Goal: Task Accomplishment & Management: Complete application form

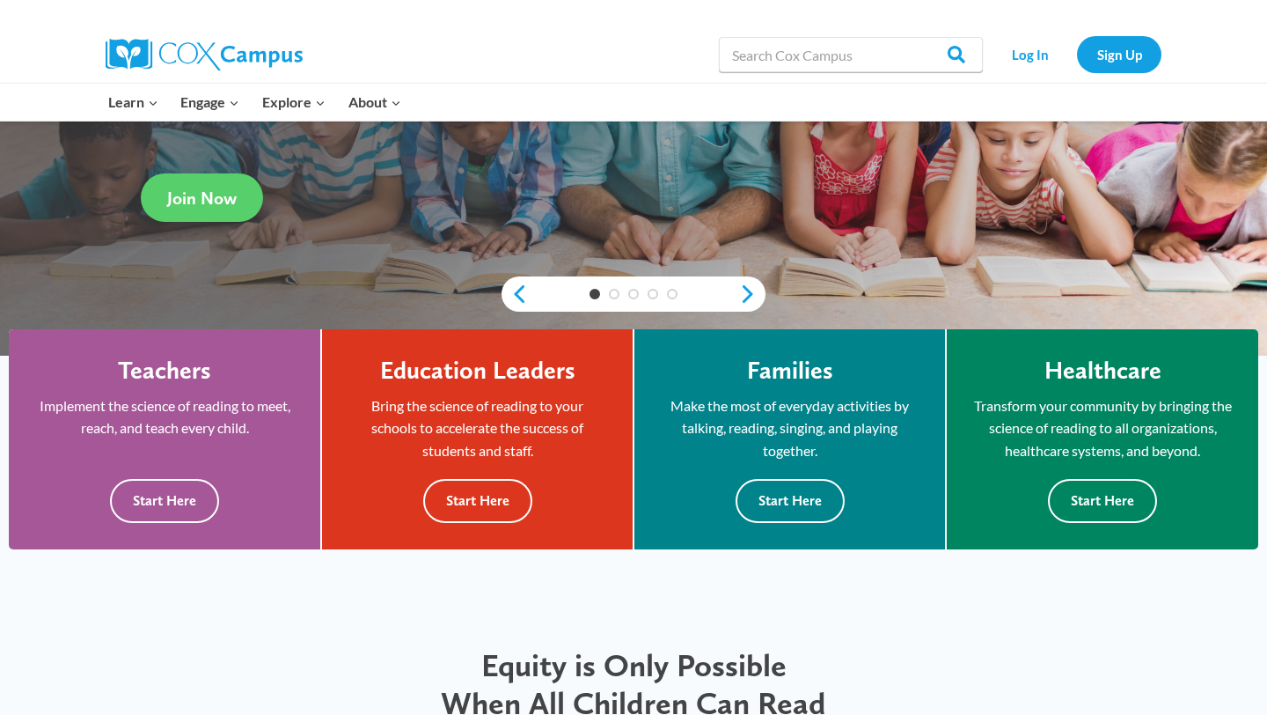
scroll to position [303, 0]
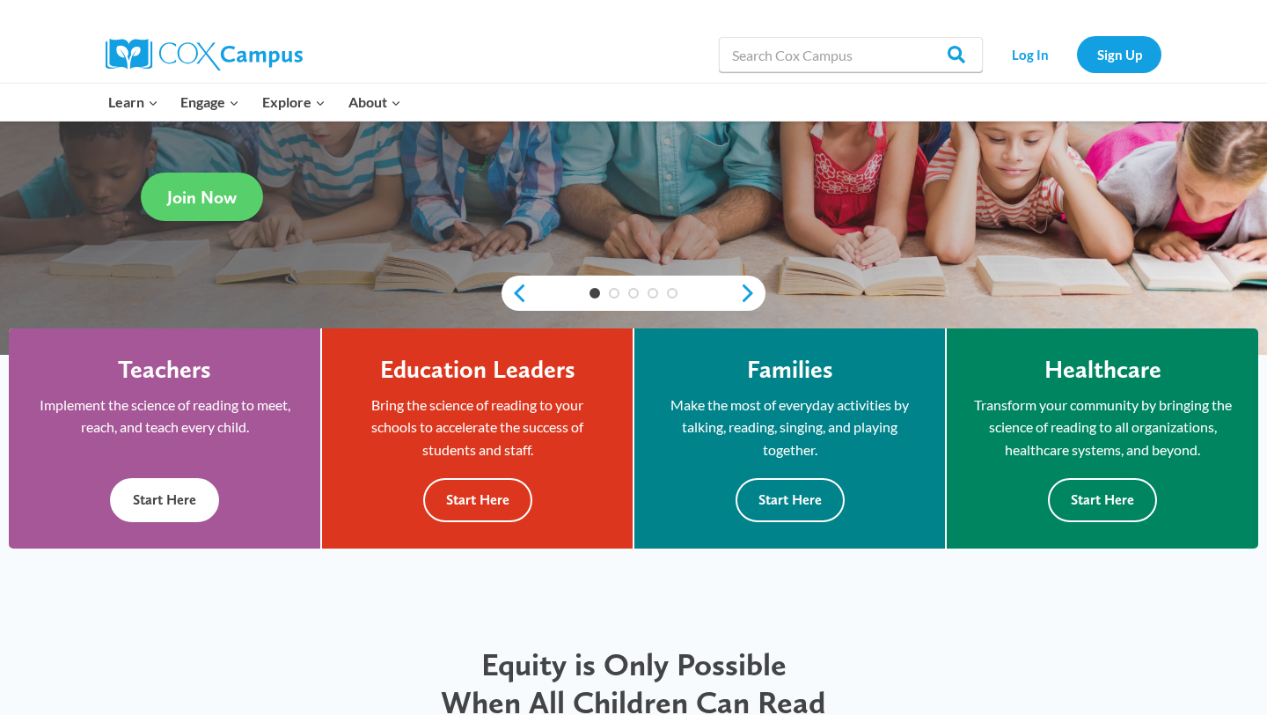
click at [172, 488] on button "Start Here" at bounding box center [164, 499] width 109 height 43
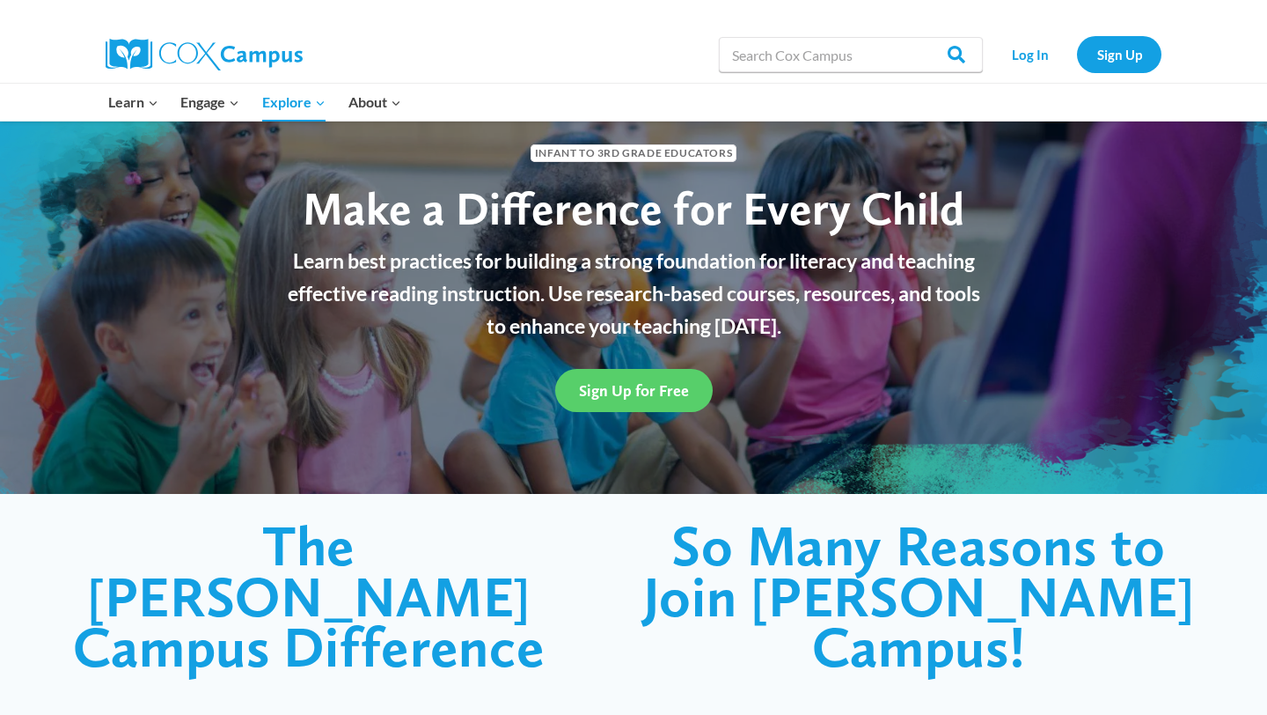
scroll to position [74, 0]
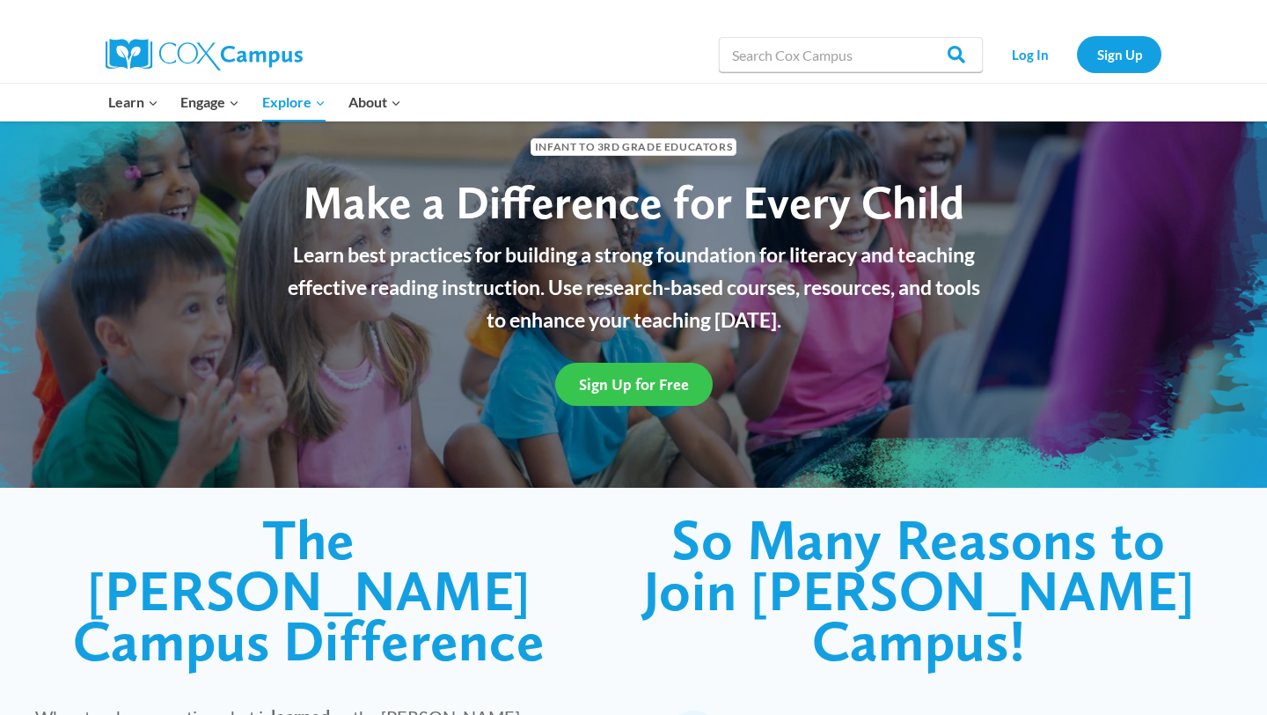
click at [623, 396] on link "Sign Up for Free" at bounding box center [634, 384] width 158 height 43
click at [1106, 63] on link "Sign Up" at bounding box center [1119, 54] width 84 height 36
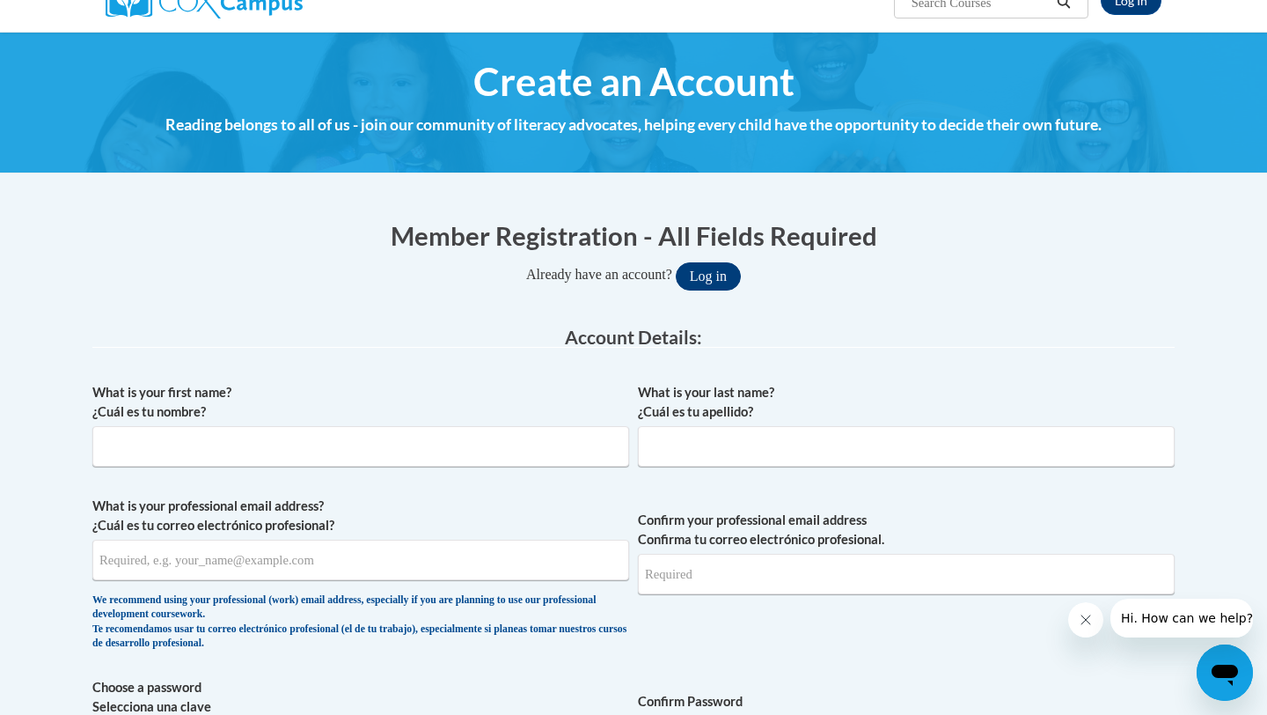
scroll to position [162, 0]
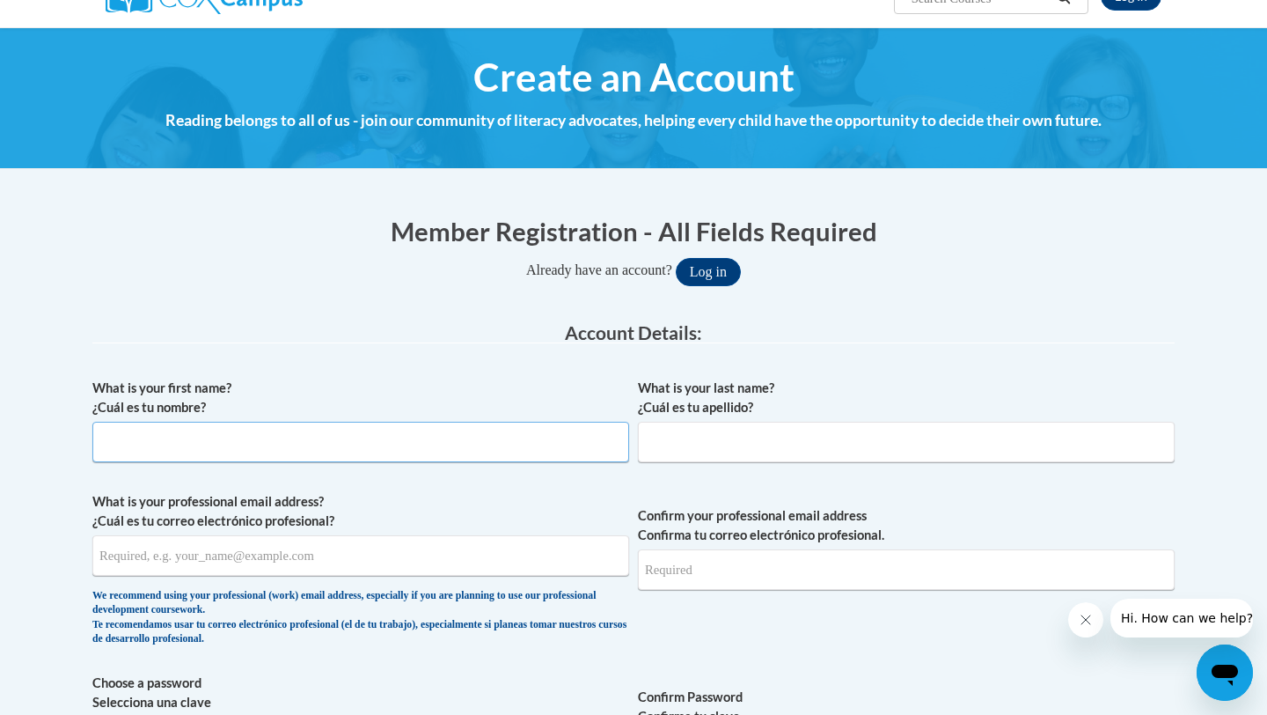
click at [468, 452] on input "What is your first name? ¿Cuál es tu nombre?" at bounding box center [360, 442] width 537 height 40
type input "[PERSON_NAME]"
type input "[EMAIL_ADDRESS][DOMAIN_NAME]"
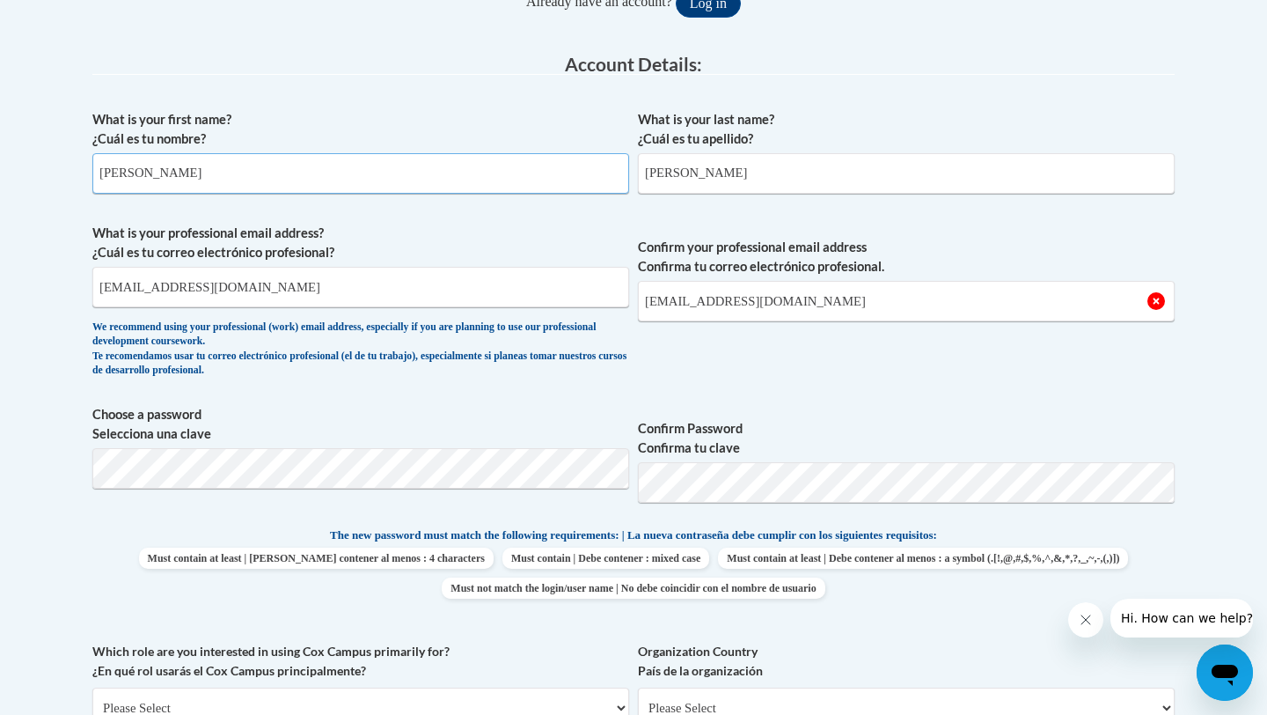
scroll to position [440, 0]
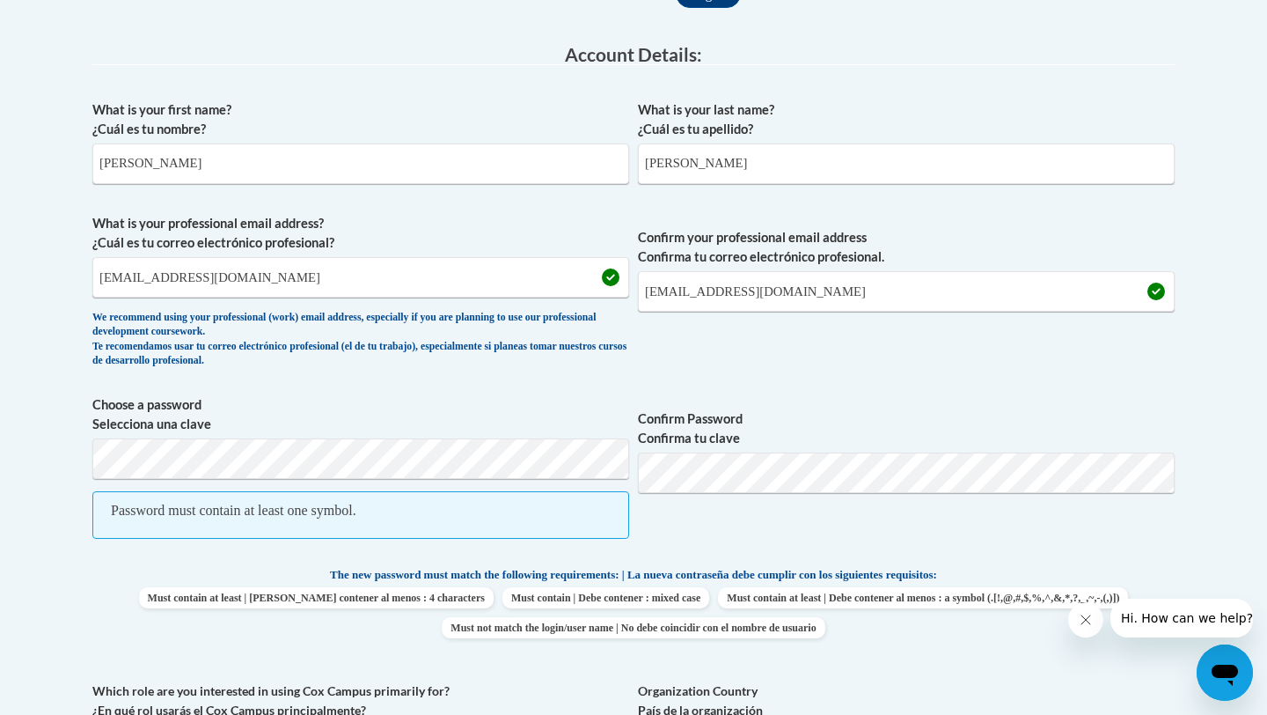
click at [939, 523] on span "Confirm Password Confirma tu clave" at bounding box center [906, 476] width 537 height 162
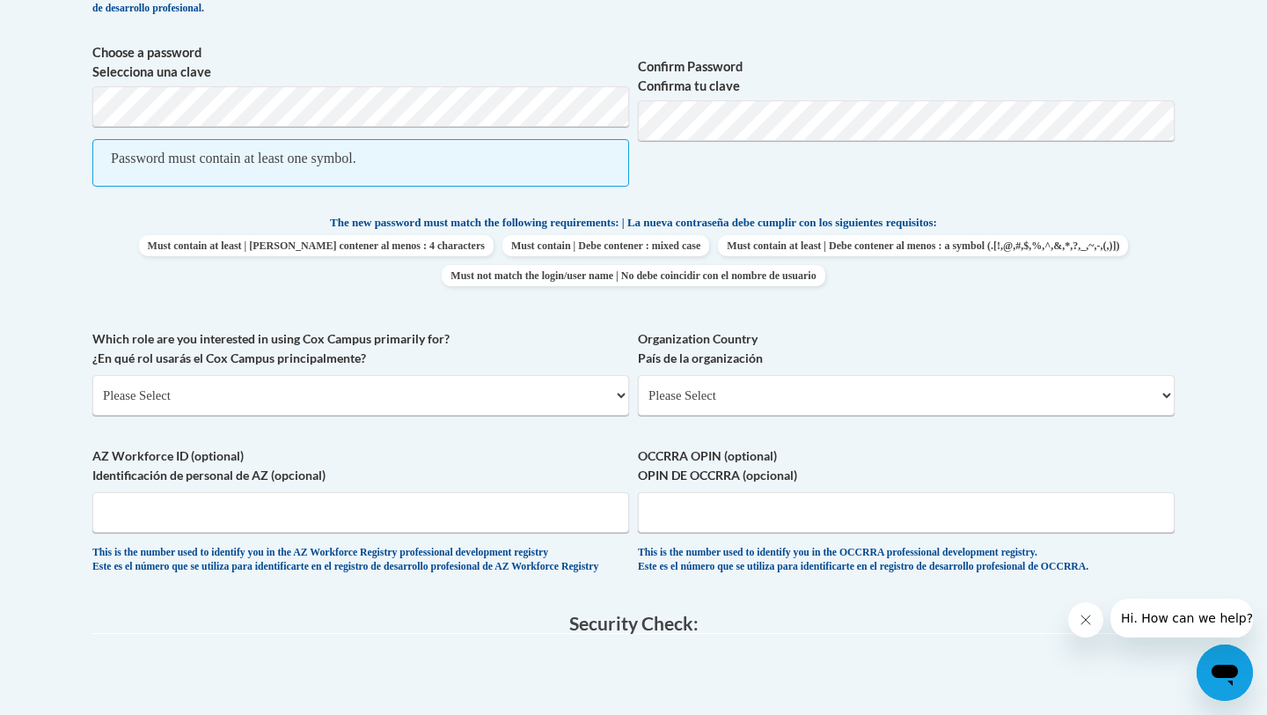
scroll to position [875, 0]
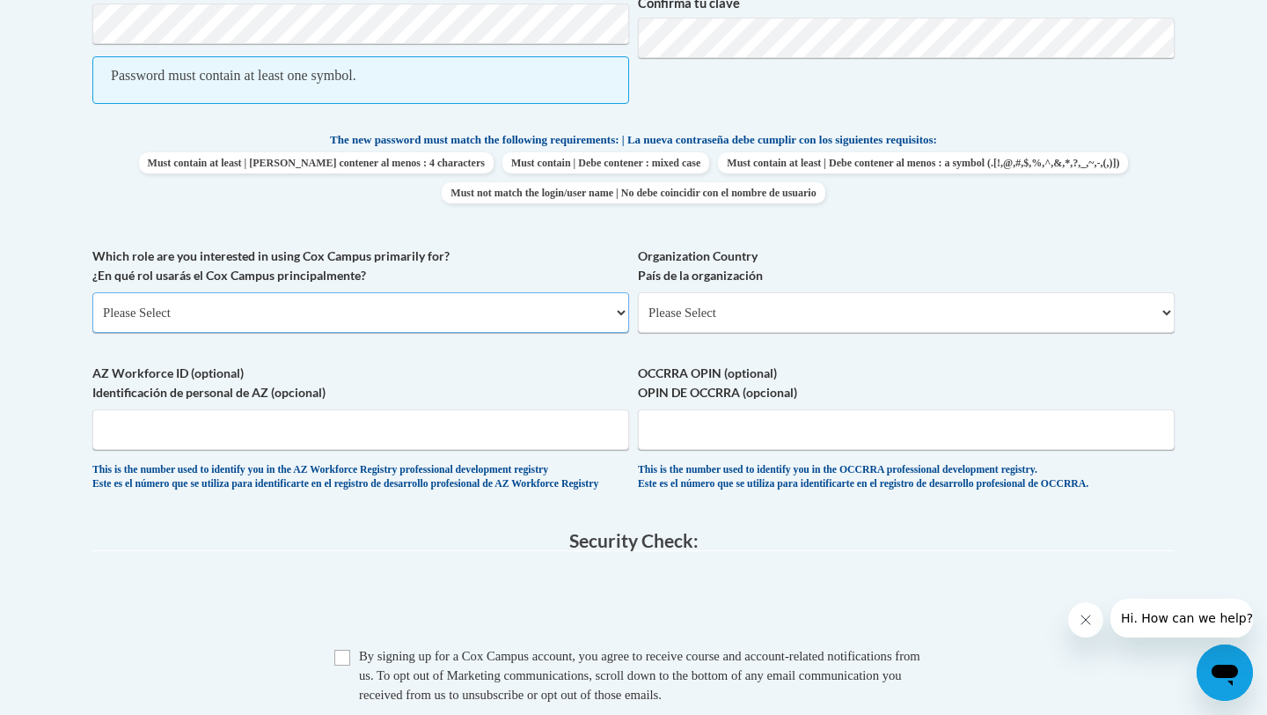
click at [496, 315] on select "Please Select College/University | Colegio/Universidad Community/Nonprofit Part…" at bounding box center [360, 312] width 537 height 40
select select "fbf2d438-af2f-41f8-98f1-81c410e29de3"
click at [92, 292] on select "Please Select College/University | Colegio/Universidad Community/Nonprofit Part…" at bounding box center [360, 312] width 537 height 40
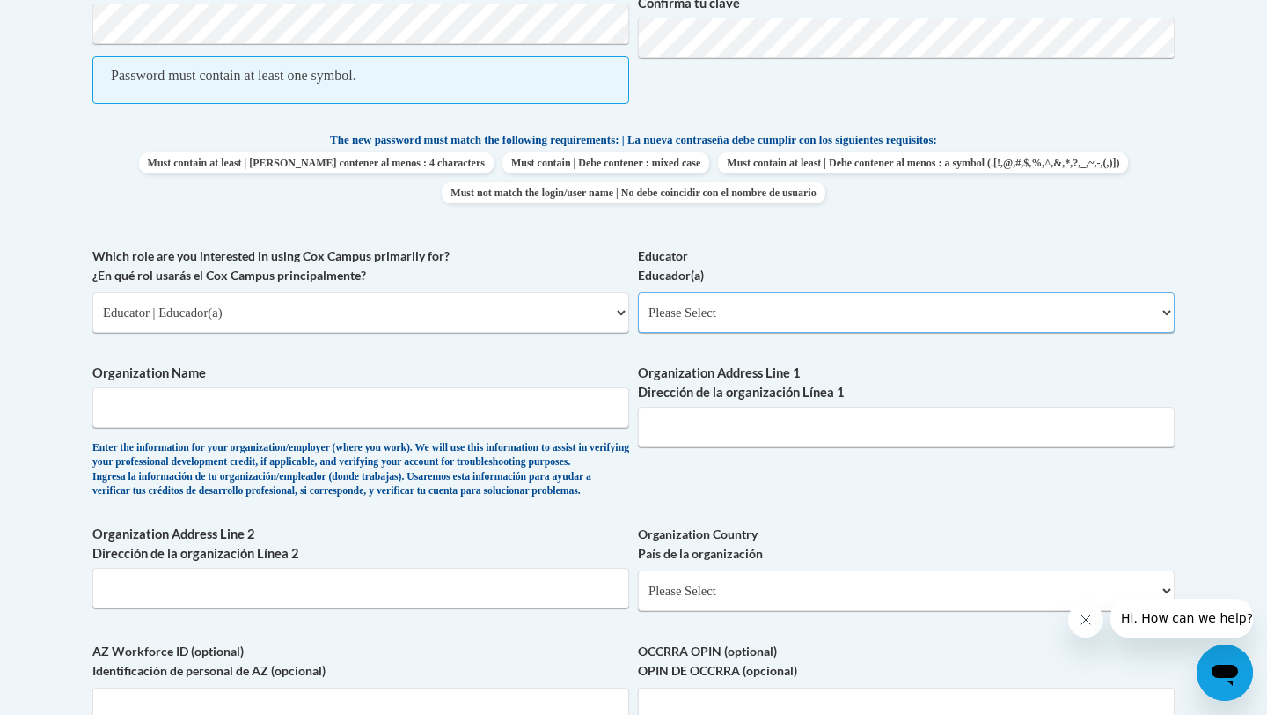
click at [747, 300] on select "Please Select Early Learning/Daycare Teacher/Family Home Care Provider | Maestr…" at bounding box center [906, 312] width 537 height 40
